Goal: Navigation & Orientation: Find specific page/section

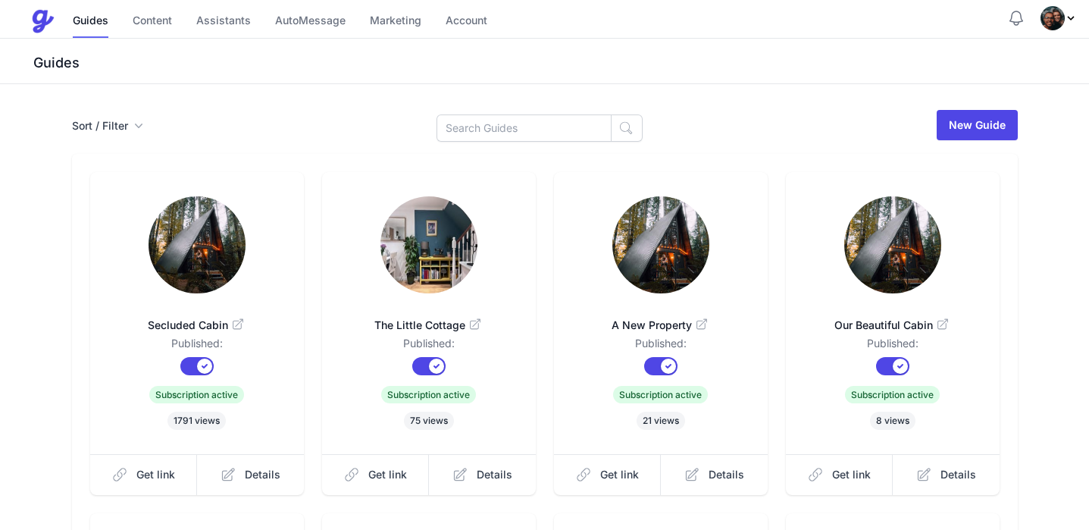
click at [1070, 24] on span "Profile Menu" at bounding box center [1059, 18] width 36 height 24
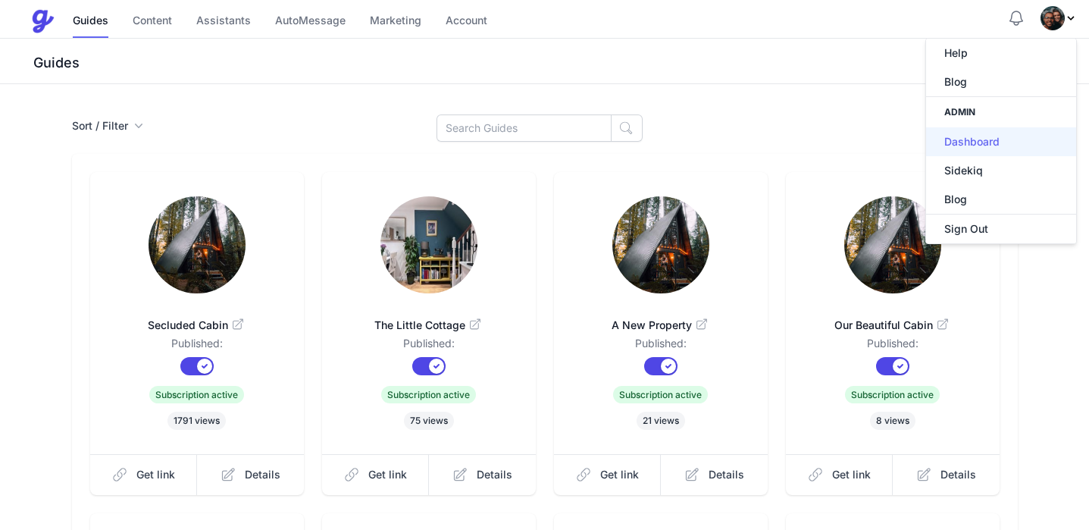
click at [989, 139] on link "Dashboard" at bounding box center [1001, 141] width 150 height 29
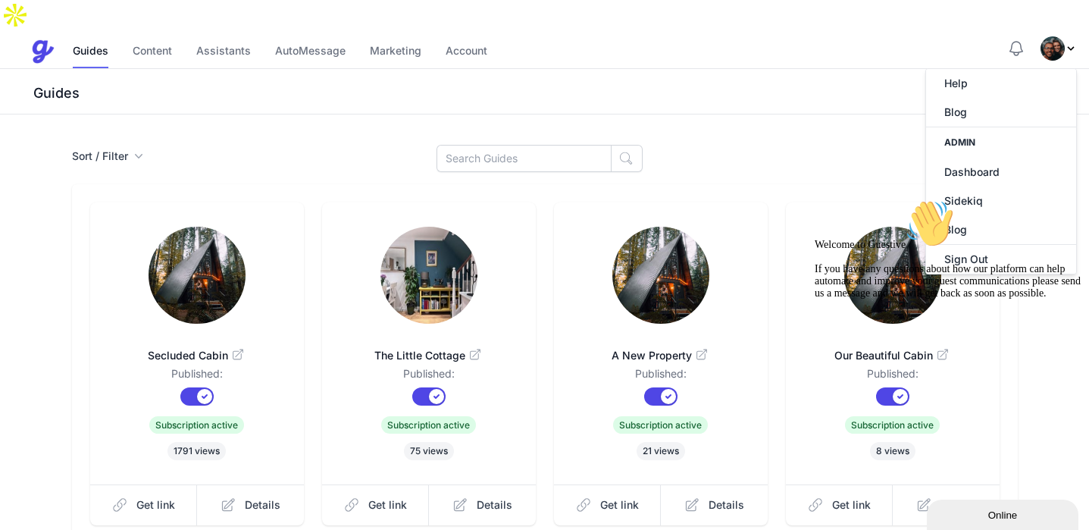
click at [659, 76] on div "Guides" at bounding box center [544, 91] width 1089 height 45
click at [815, 199] on icon "Chat attention grabber" at bounding box center [815, 199] width 0 height 0
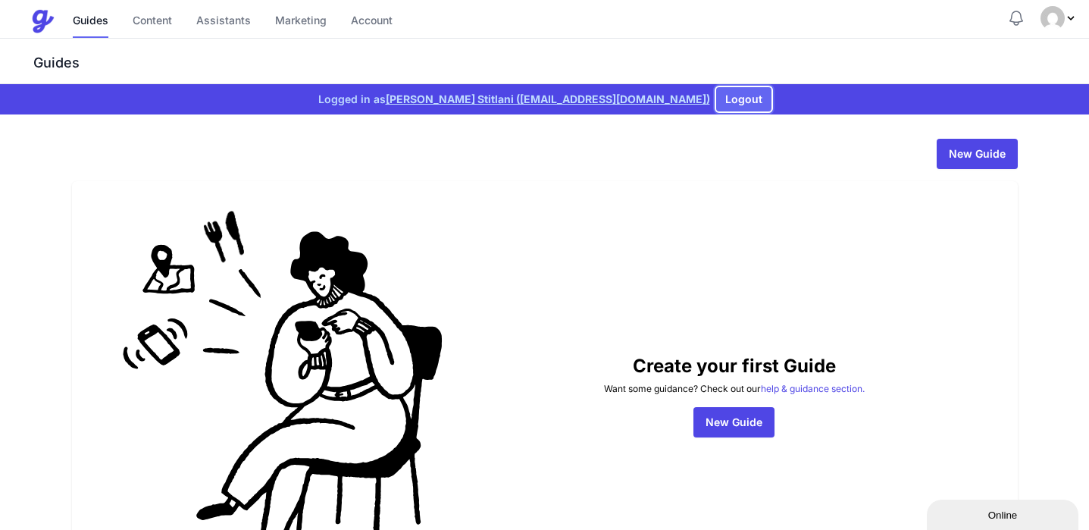
click at [716, 97] on button "Logout" at bounding box center [743, 99] width 55 height 24
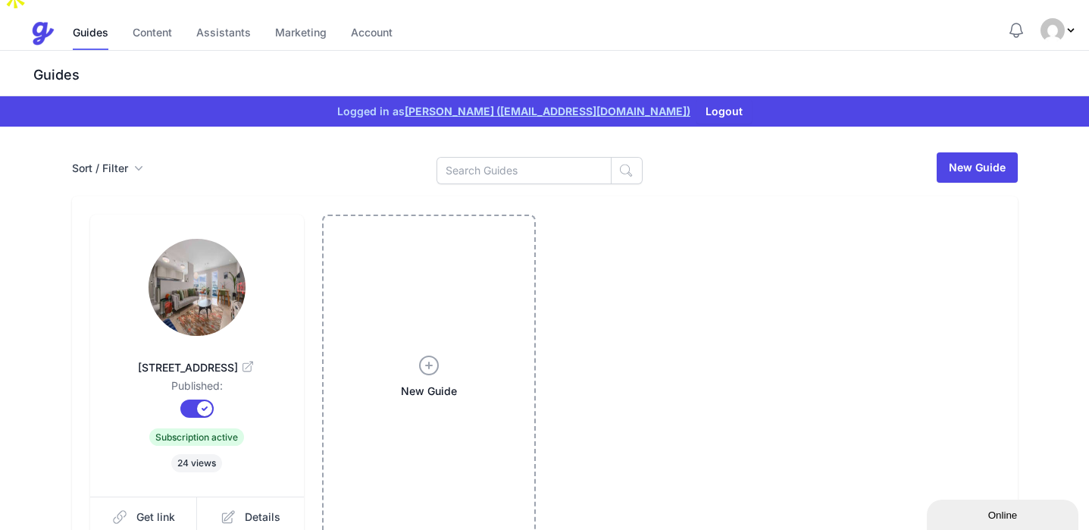
scroll to position [17, 0]
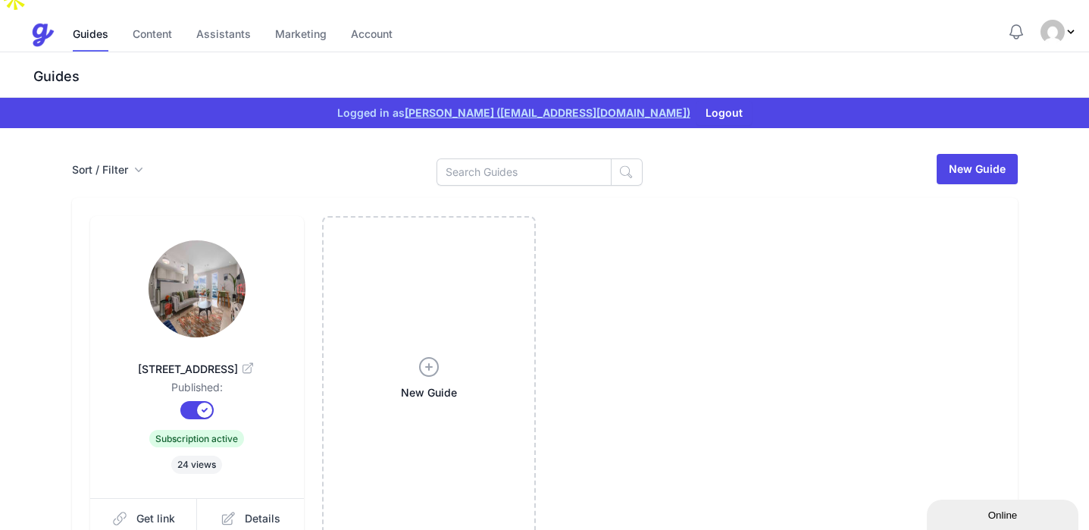
click at [202, 257] on img at bounding box center [197, 288] width 97 height 97
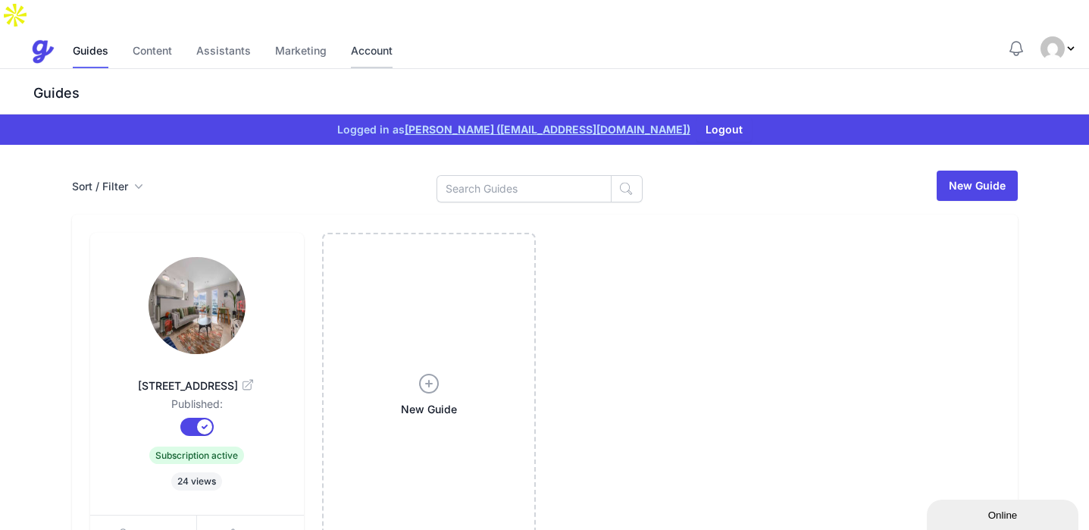
click at [369, 36] on link "Account" at bounding box center [372, 52] width 42 height 33
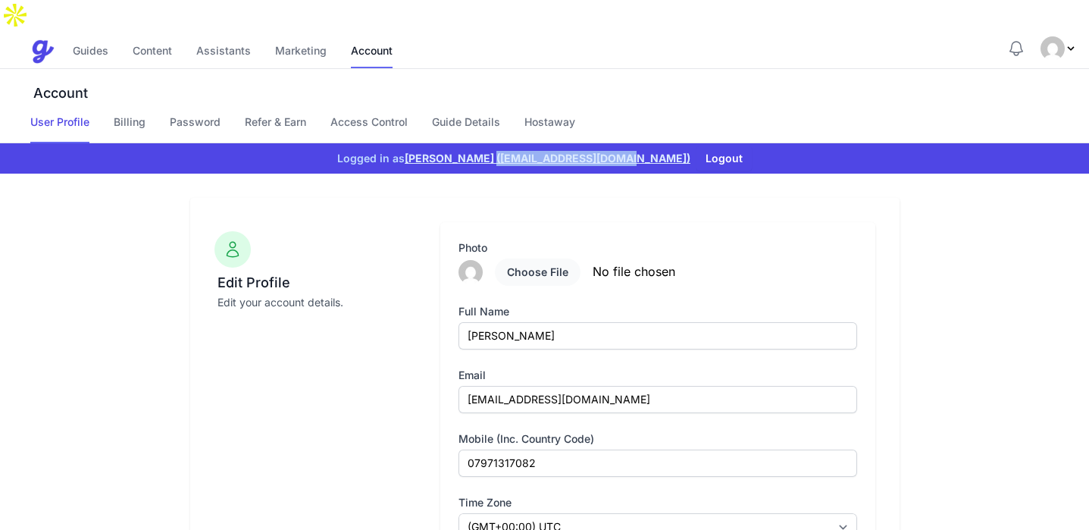
drag, startPoint x: 651, startPoint y: 125, endPoint x: 521, endPoint y: 127, distance: 130.4
click at [521, 143] on div "Logged in as Caspar Steel (steelcaspar@gmail.com) Logout" at bounding box center [544, 158] width 1089 height 30
copy link "steelcaspar@gmail.com)"
click at [152, 36] on link "Content" at bounding box center [152, 52] width 39 height 33
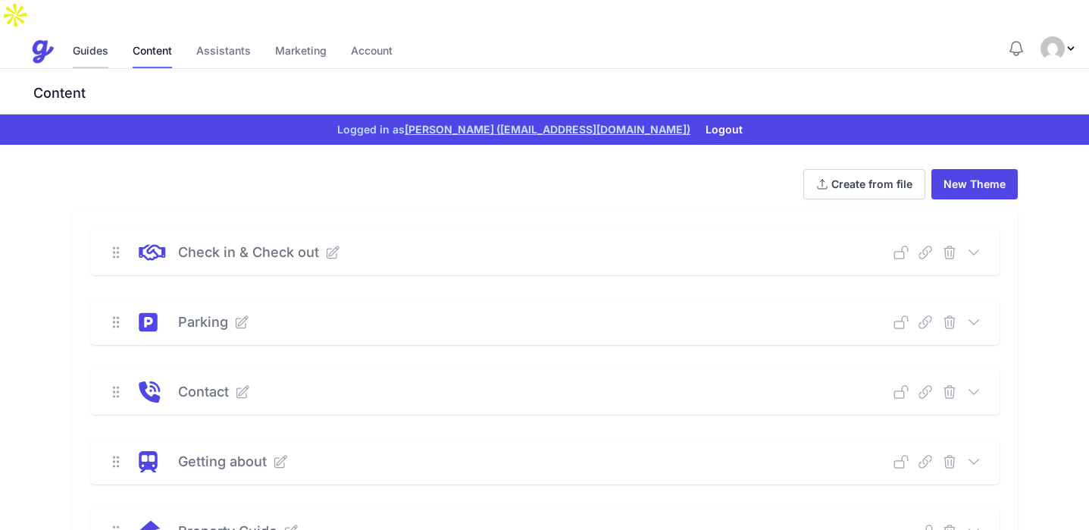
click at [103, 36] on link "Guides" at bounding box center [91, 52] width 36 height 33
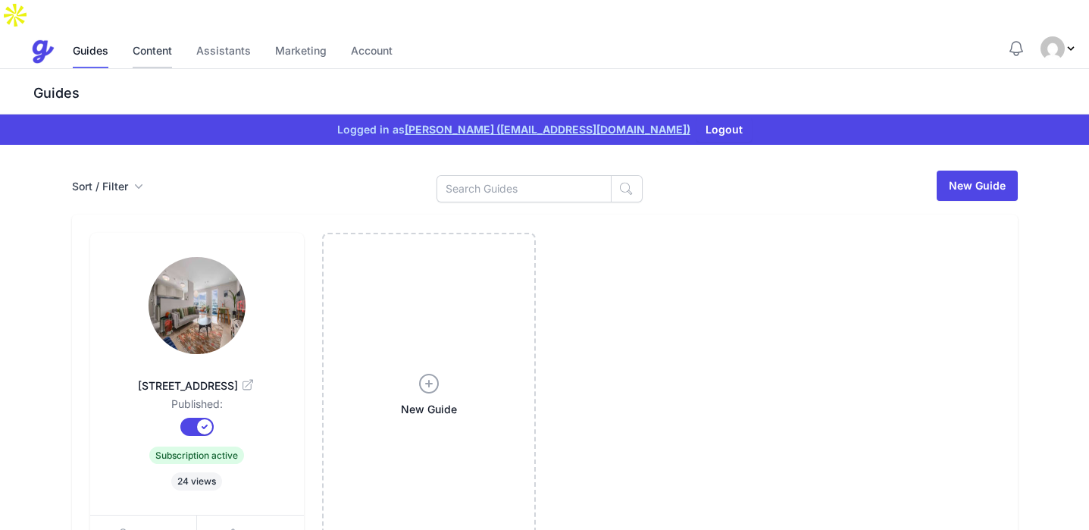
click at [163, 36] on link "Content" at bounding box center [152, 52] width 39 height 33
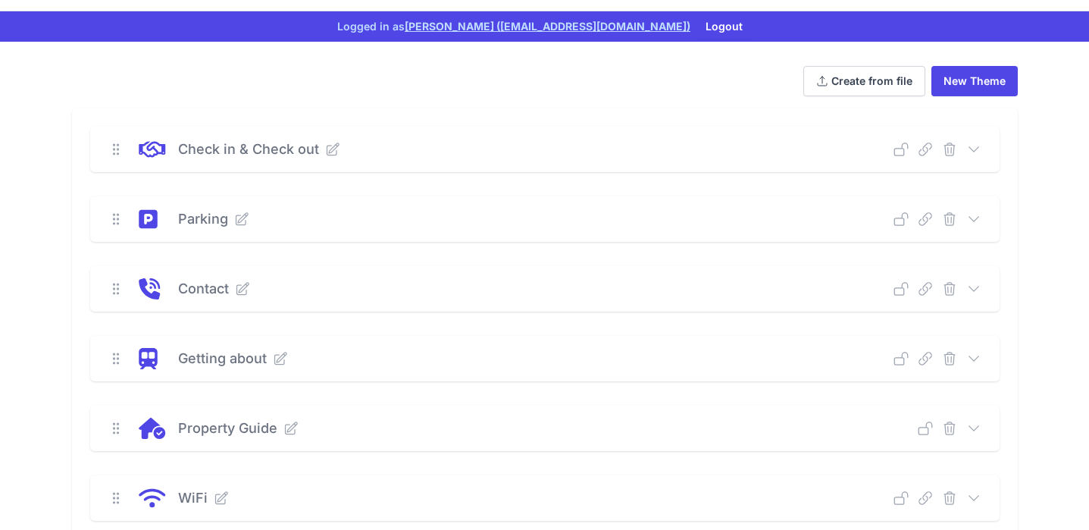
scroll to position [99, 0]
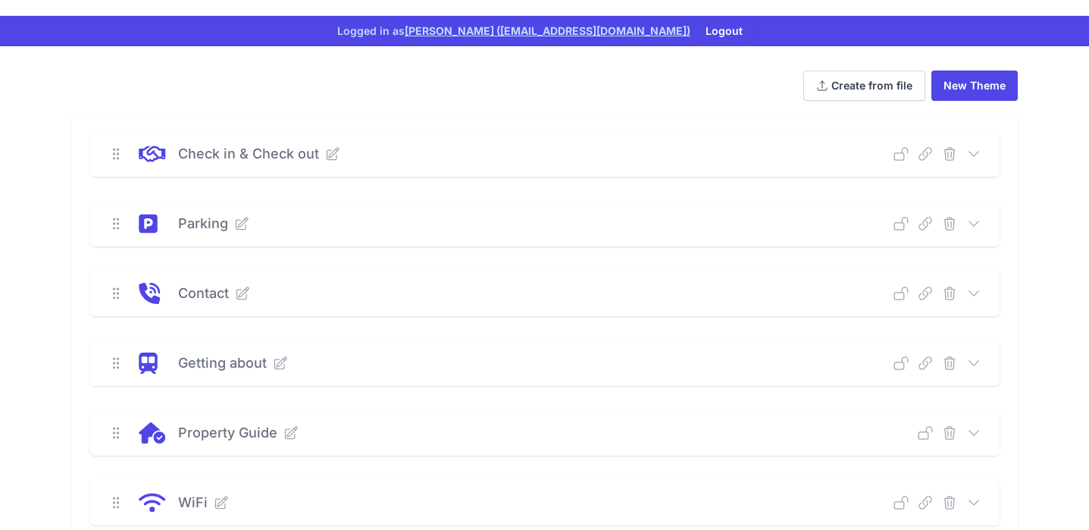
click at [972, 151] on icon at bounding box center [974, 153] width 10 height 5
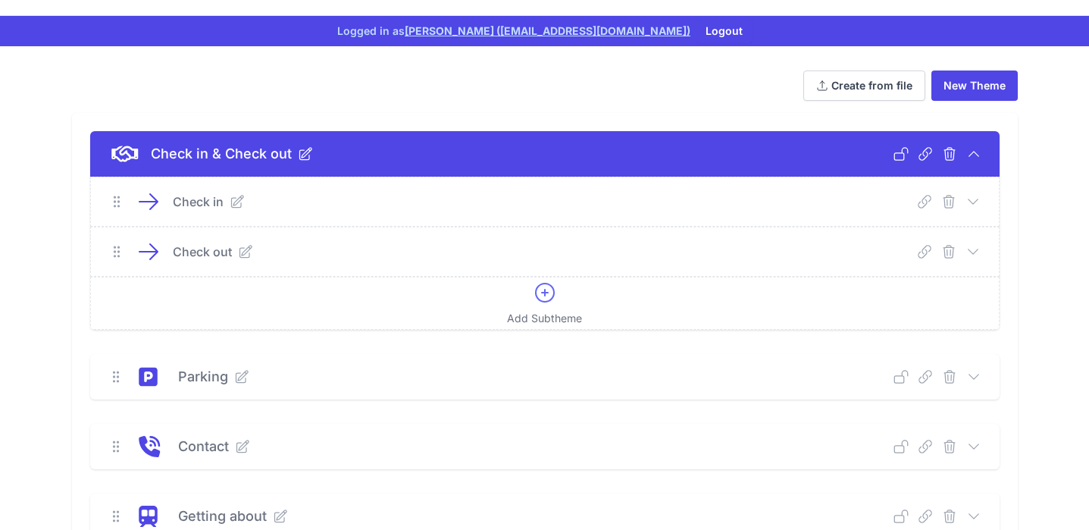
click at [981, 177] on div "Check in Deep Link Select a guide and copy the deep link to send to guests. Sel…" at bounding box center [545, 201] width 908 height 49
click at [977, 194] on icon at bounding box center [973, 201] width 15 height 15
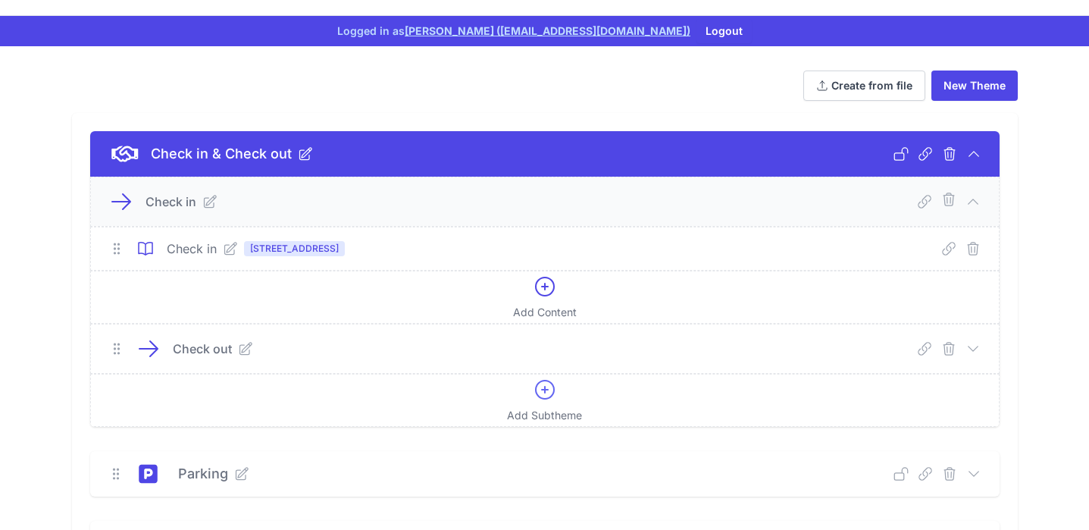
click at [224, 243] on icon at bounding box center [230, 249] width 12 height 12
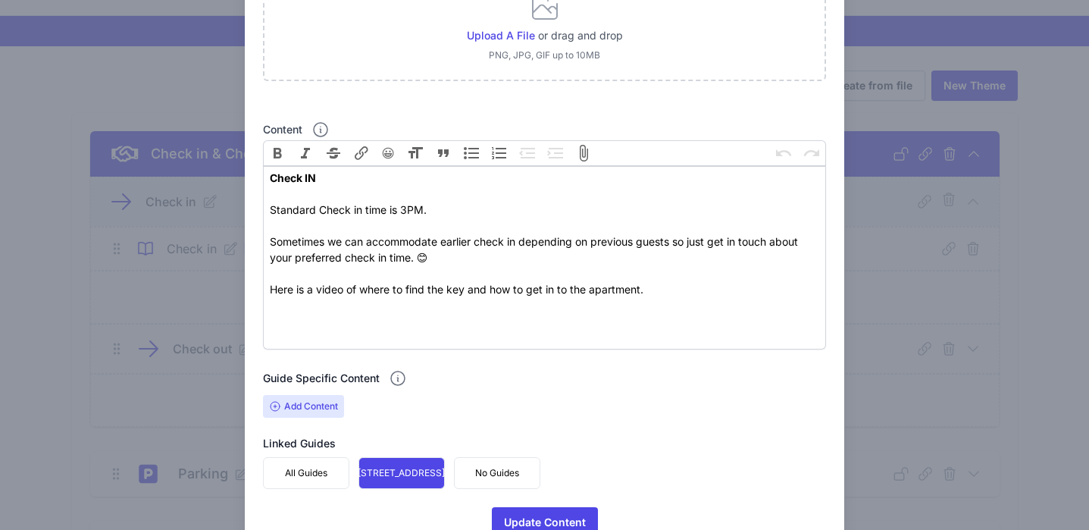
scroll to position [312, 0]
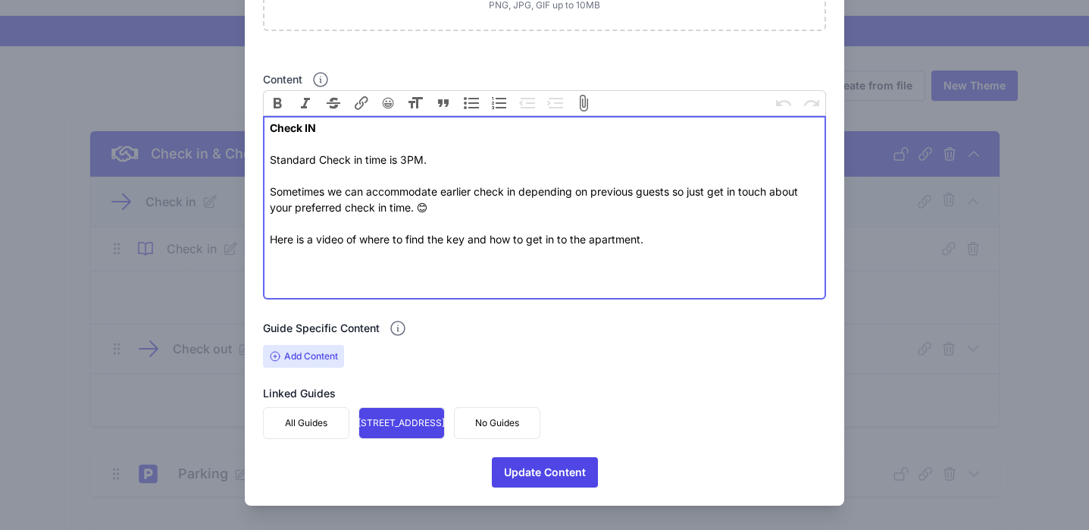
click at [509, 279] on div "Content" at bounding box center [545, 287] width 550 height 16
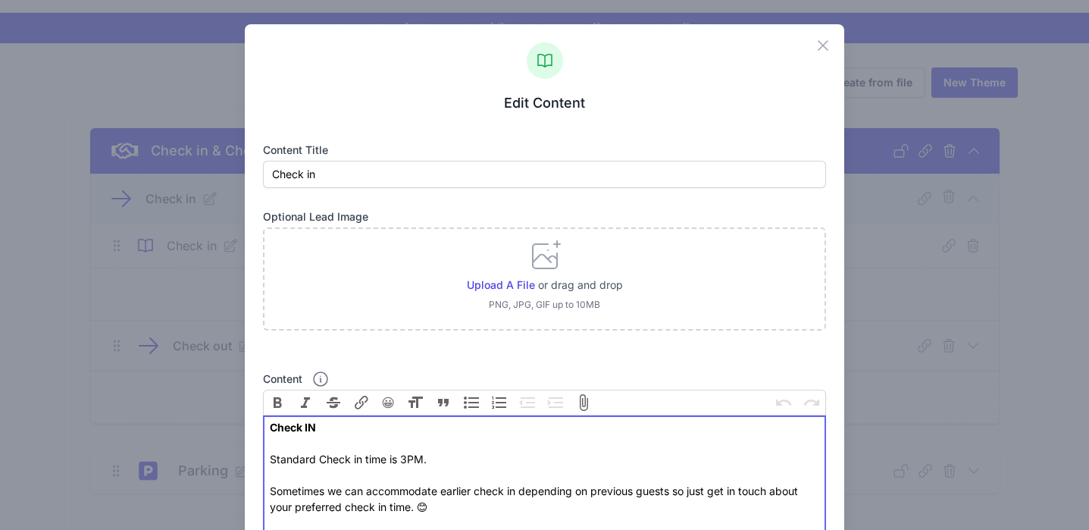
scroll to position [81, 0]
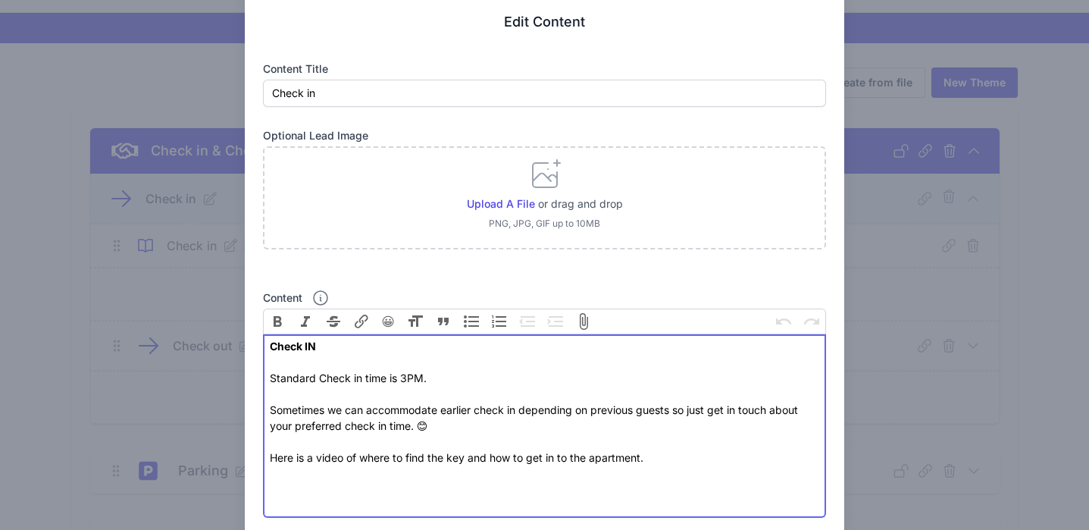
click at [335, 482] on div "Content" at bounding box center [545, 481] width 550 height 32
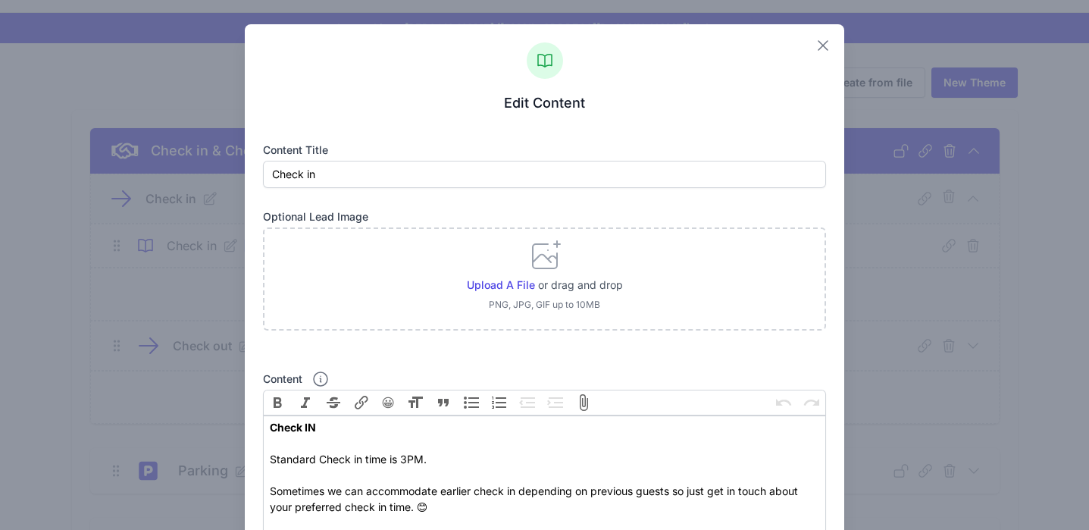
click at [823, 42] on icon "button" at bounding box center [823, 45] width 18 height 18
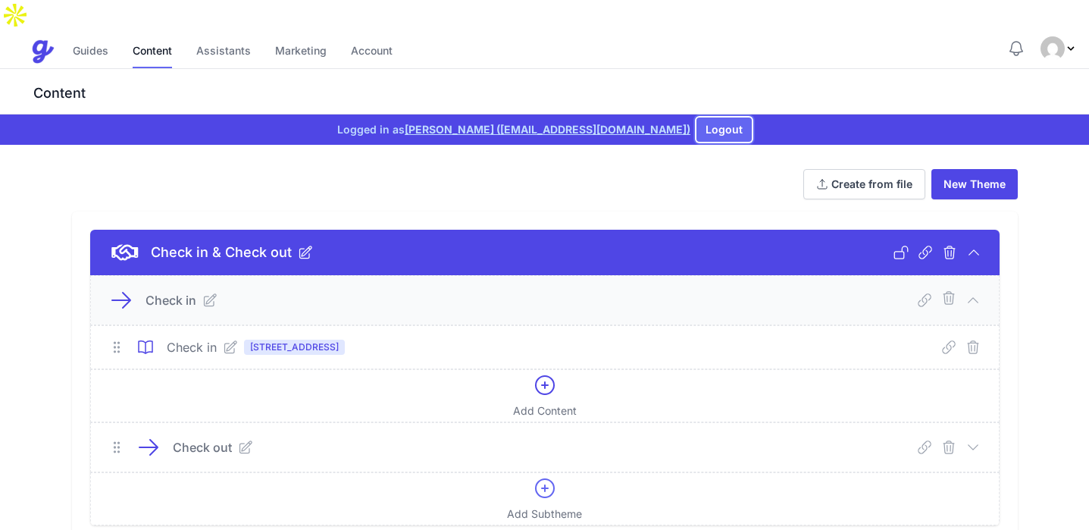
click at [697, 117] on button "Logout" at bounding box center [724, 129] width 55 height 24
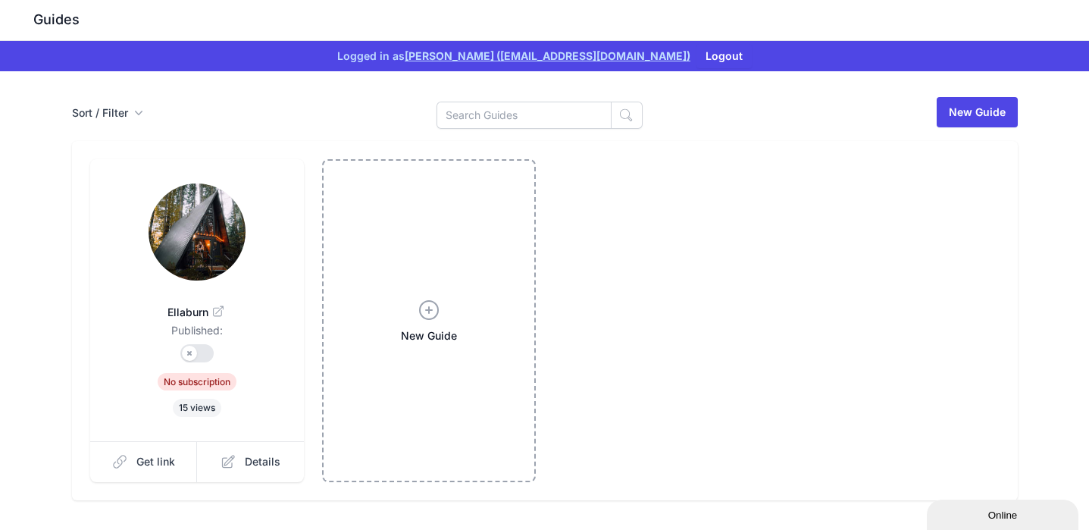
scroll to position [45, 0]
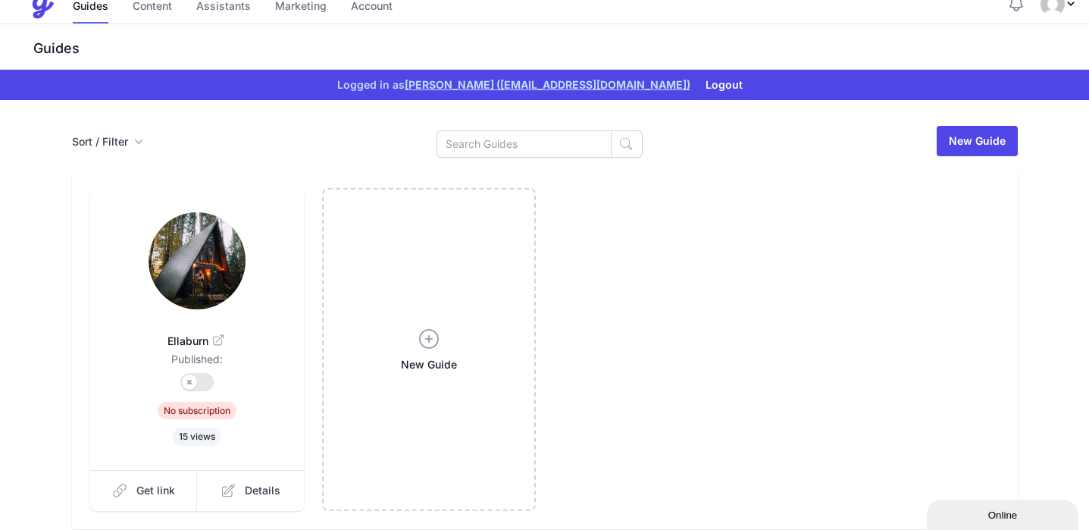
click at [232, 232] on img at bounding box center [197, 260] width 97 height 97
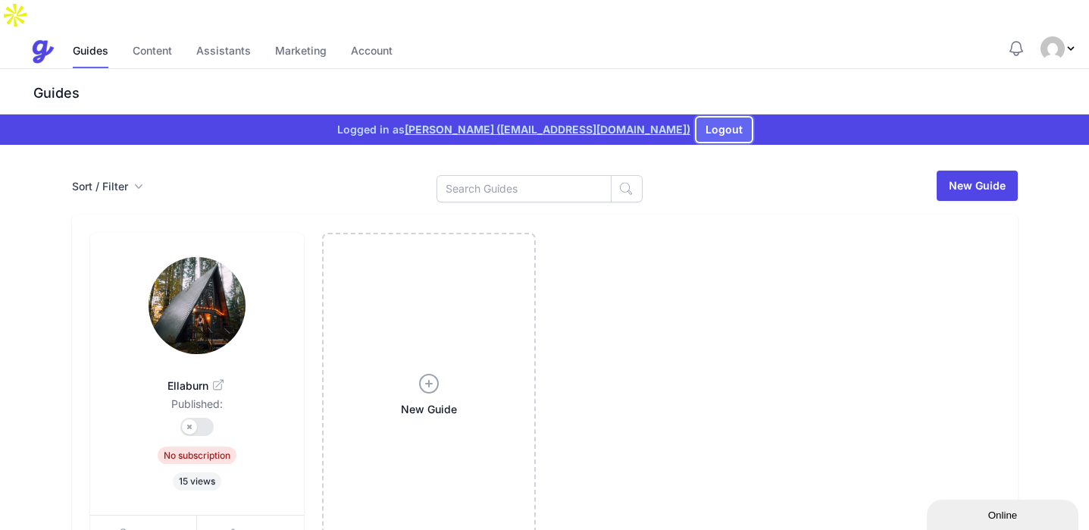
click at [697, 117] on button "Logout" at bounding box center [724, 129] width 55 height 24
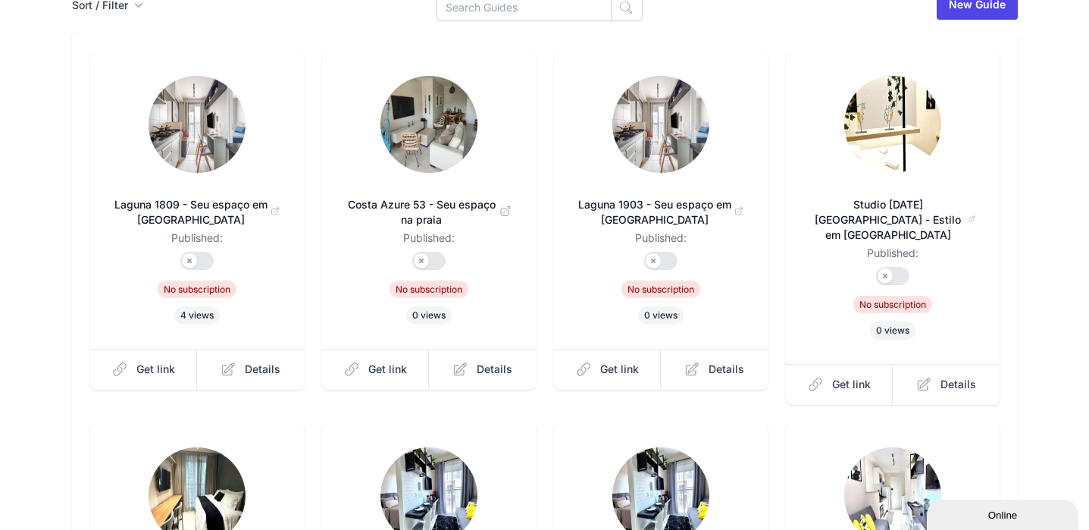
scroll to position [512, 0]
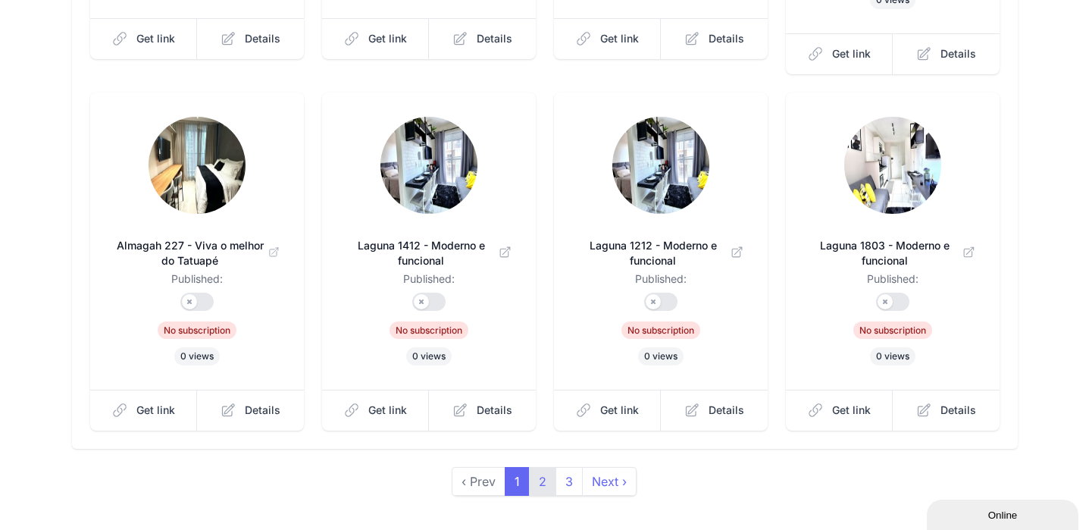
click at [545, 467] on link "2" at bounding box center [542, 481] width 27 height 29
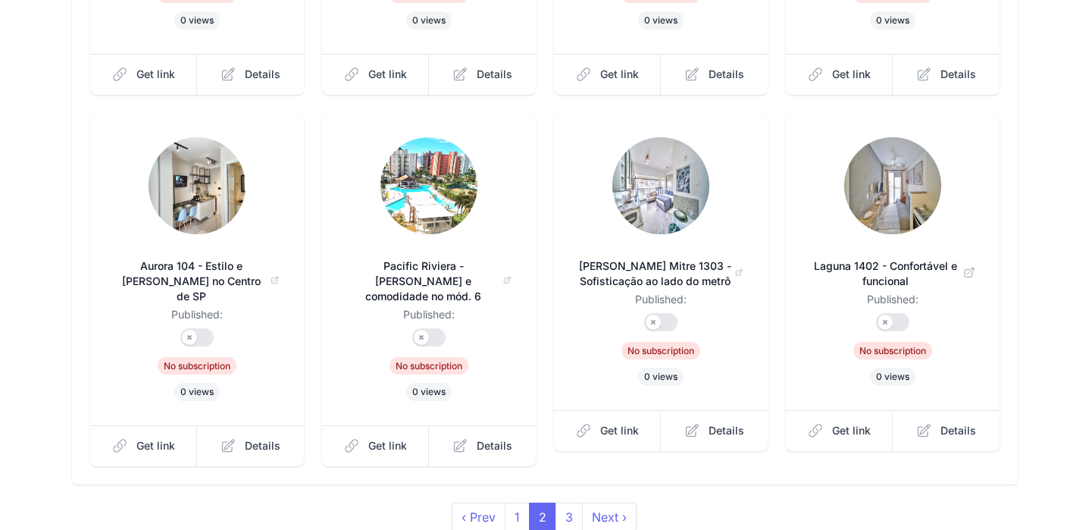
scroll to position [512, 0]
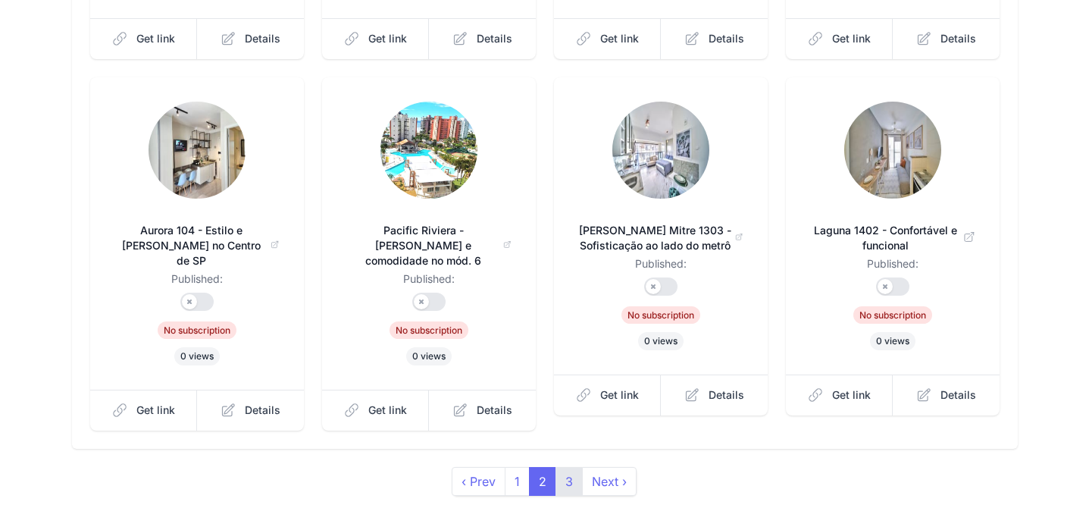
click at [566, 467] on link "3" at bounding box center [569, 481] width 27 height 29
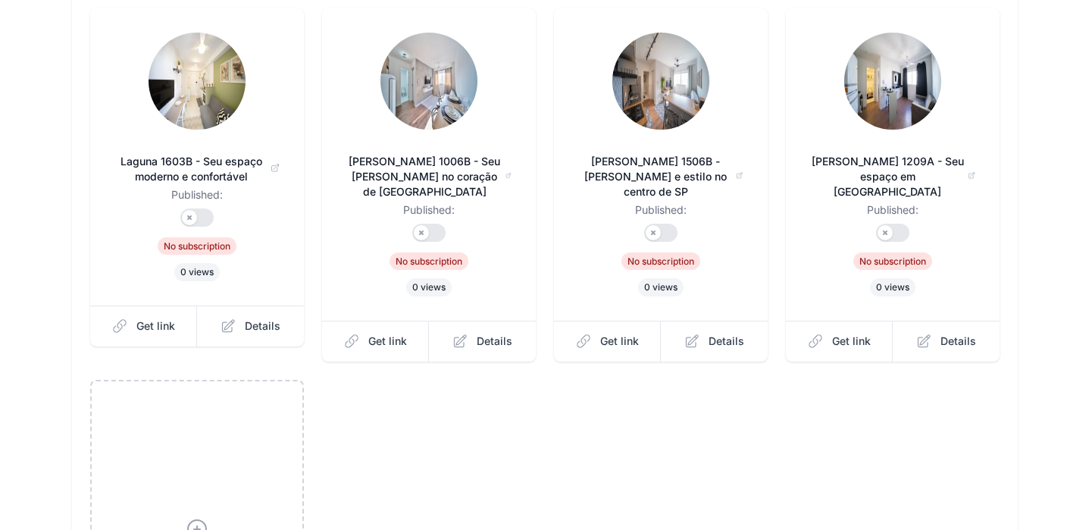
scroll to position [493, 0]
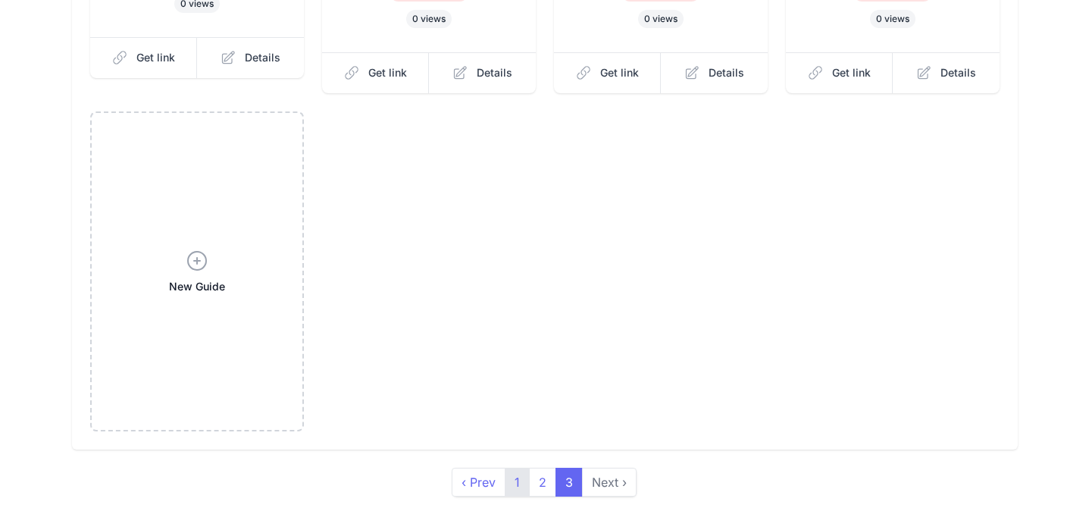
click at [512, 468] on link "1" at bounding box center [517, 482] width 25 height 29
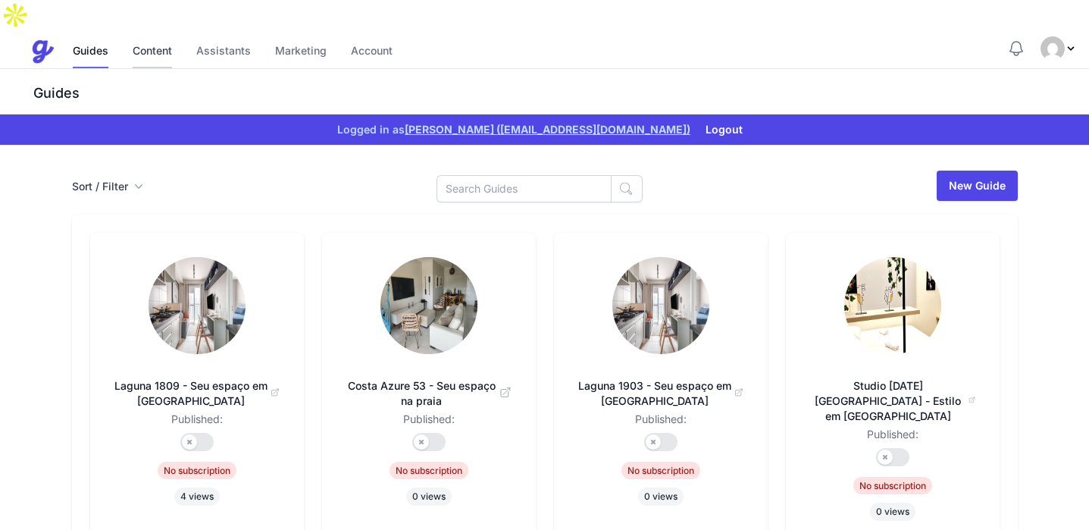
click at [149, 36] on link "Content" at bounding box center [152, 52] width 39 height 33
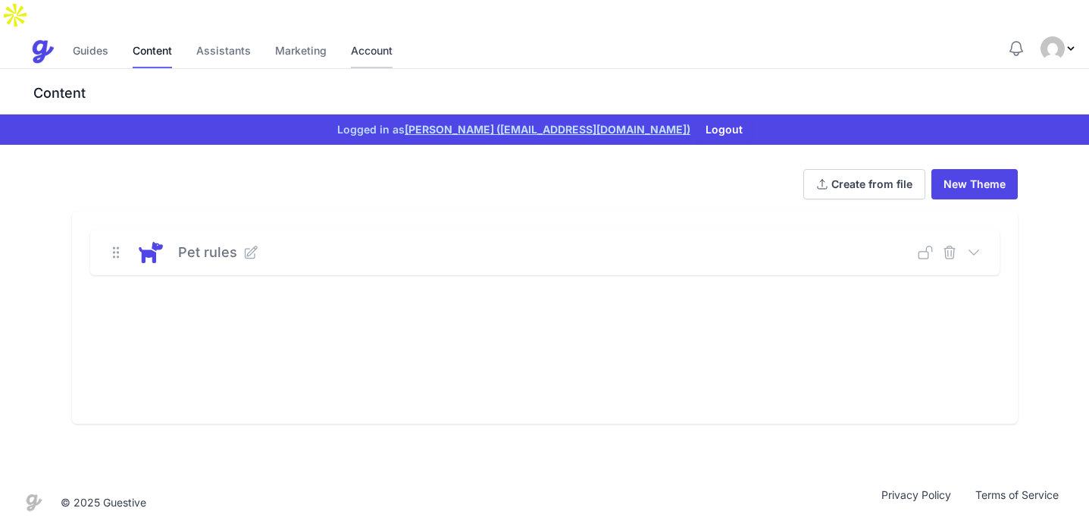
click at [381, 36] on link "Account" at bounding box center [372, 52] width 42 height 33
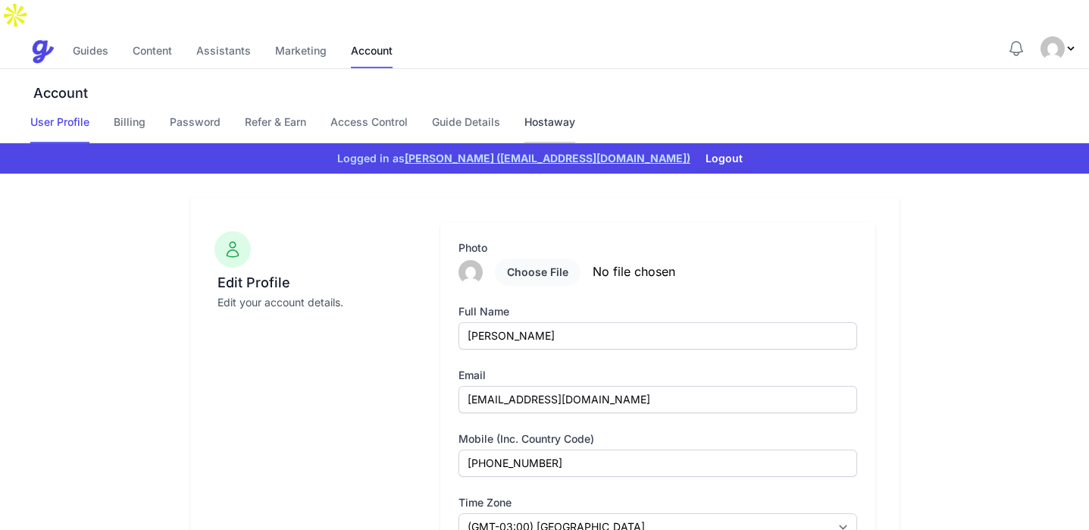
click at [547, 114] on link "Hostaway" at bounding box center [549, 128] width 51 height 29
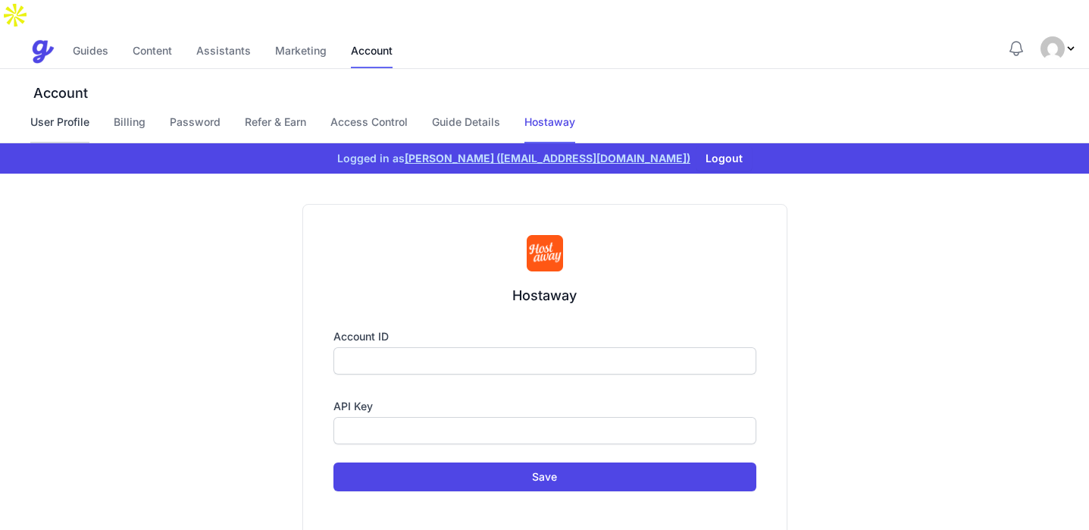
click at [63, 114] on link "User Profile" at bounding box center [59, 128] width 59 height 29
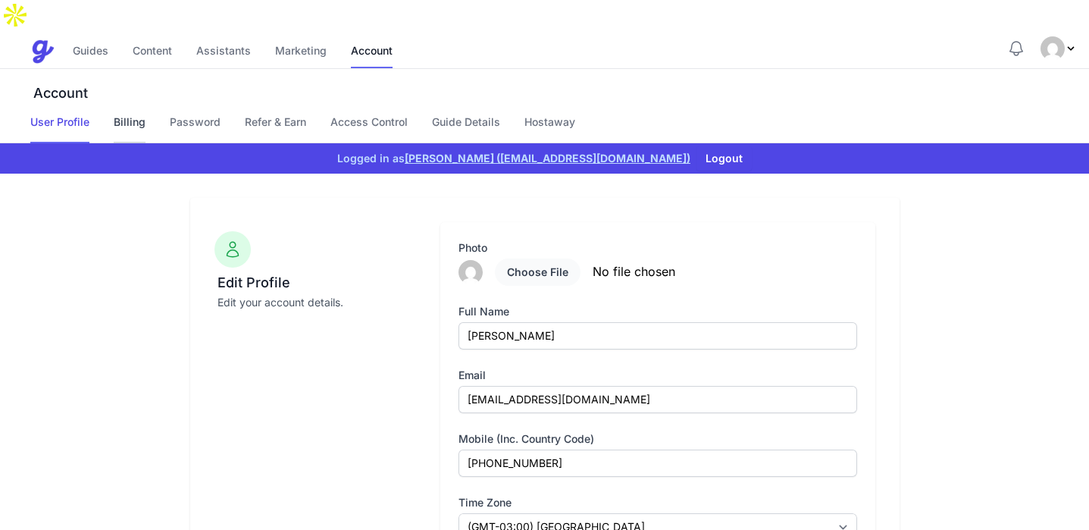
click at [137, 114] on link "Billing" at bounding box center [130, 128] width 32 height 29
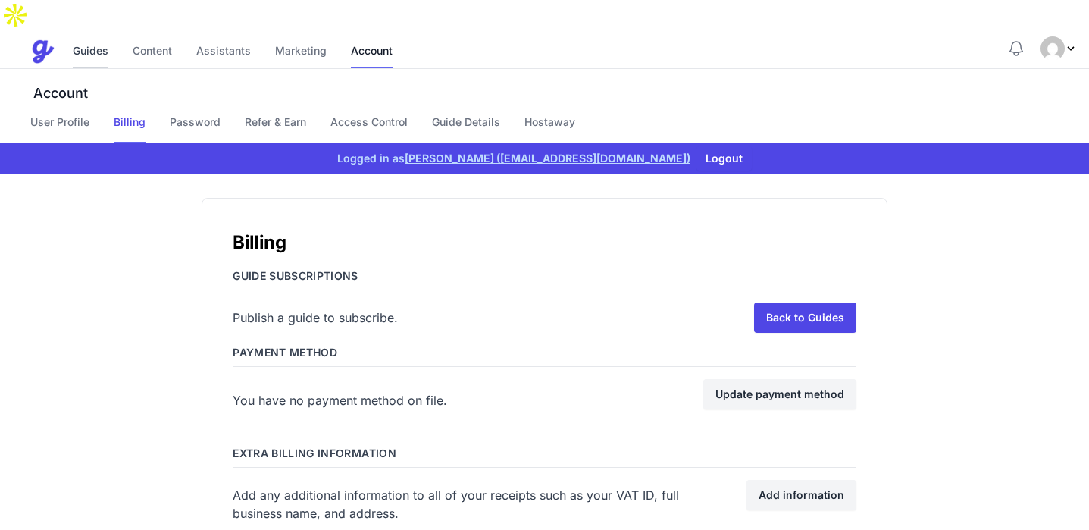
click at [100, 36] on link "Guides" at bounding box center [91, 52] width 36 height 33
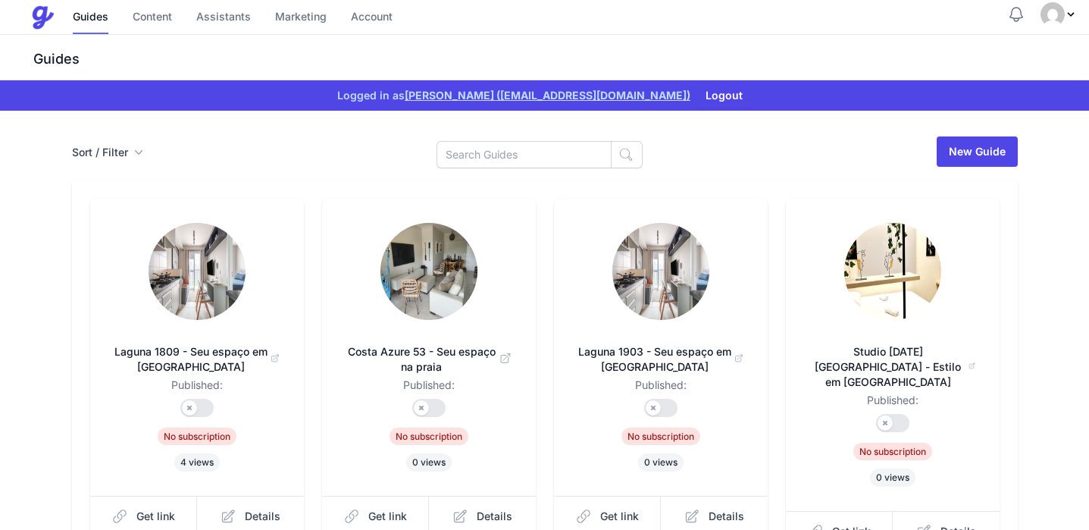
scroll to position [37, 0]
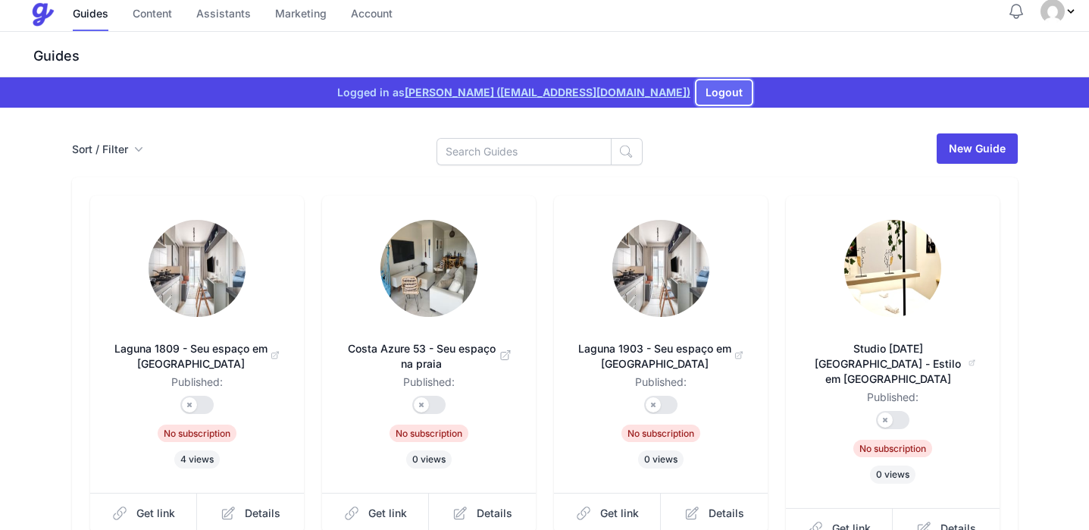
click at [723, 80] on button "Logout" at bounding box center [724, 92] width 55 height 24
